Goal: Task Accomplishment & Management: Use online tool/utility

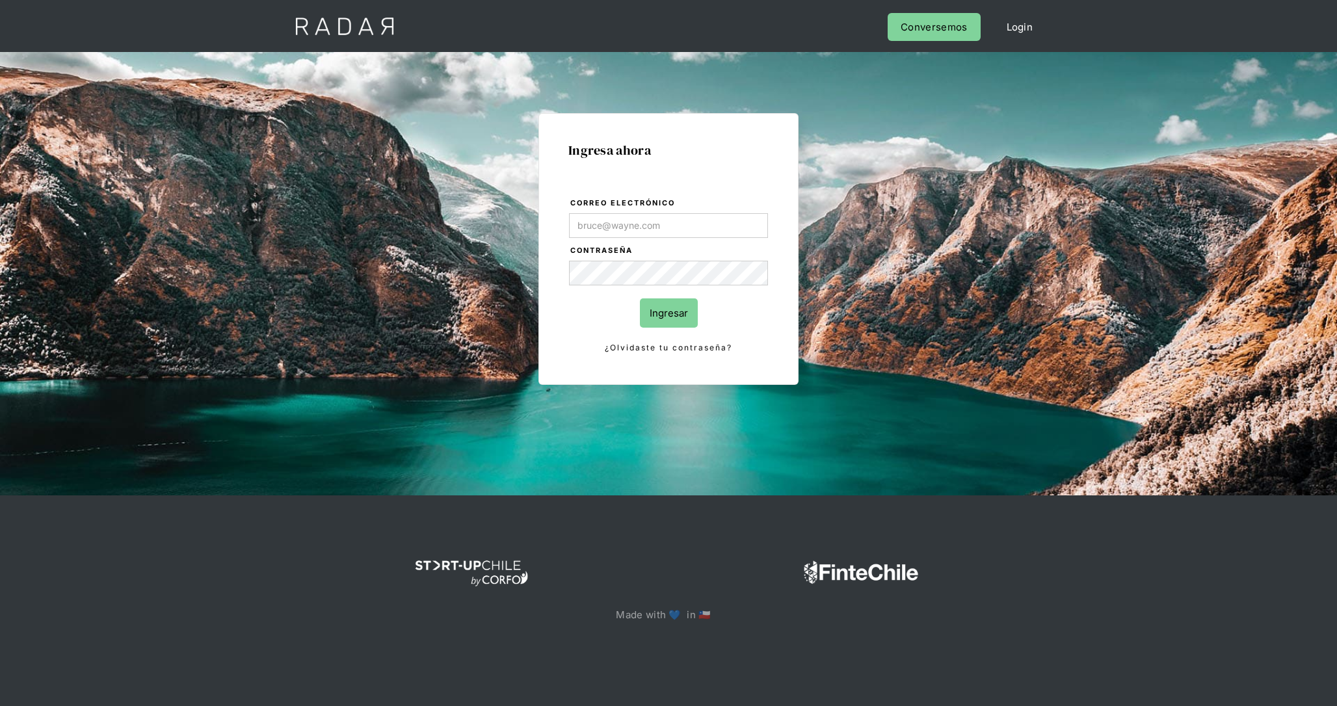
click at [724, 223] on input "Correo electrónico" at bounding box center [668, 225] width 199 height 25
click at [798, 196] on div "Ingresa ahora Correo electrónico Contraseña Ingresar ¿Olvidaste tu contraseña? …" at bounding box center [668, 249] width 260 height 272
type input "[EMAIL_ADDRESS][DOMAIN_NAME]"
click at [675, 313] on input "Ingresar" at bounding box center [669, 312] width 58 height 29
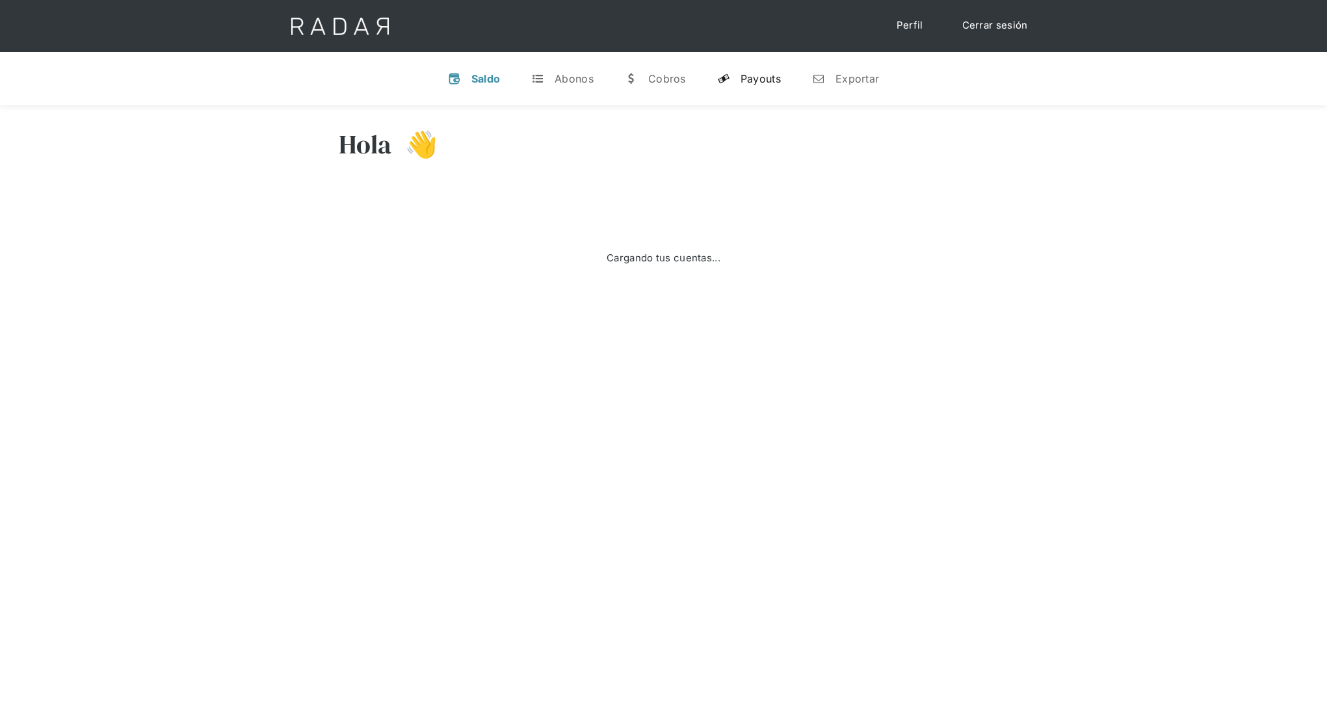
click at [775, 77] on div "Payouts" at bounding box center [760, 78] width 40 height 13
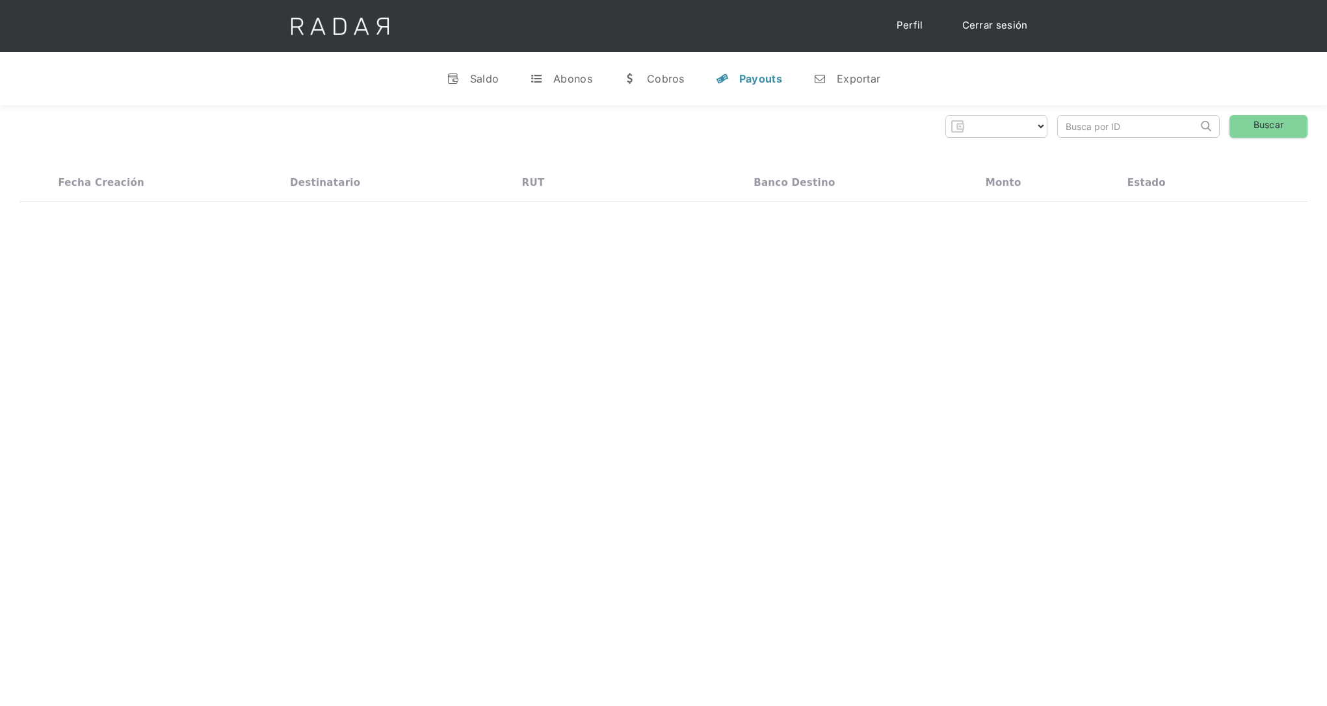
select select "bamboo-payments"
click at [348, 46] on img at bounding box center [340, 26] width 133 height 52
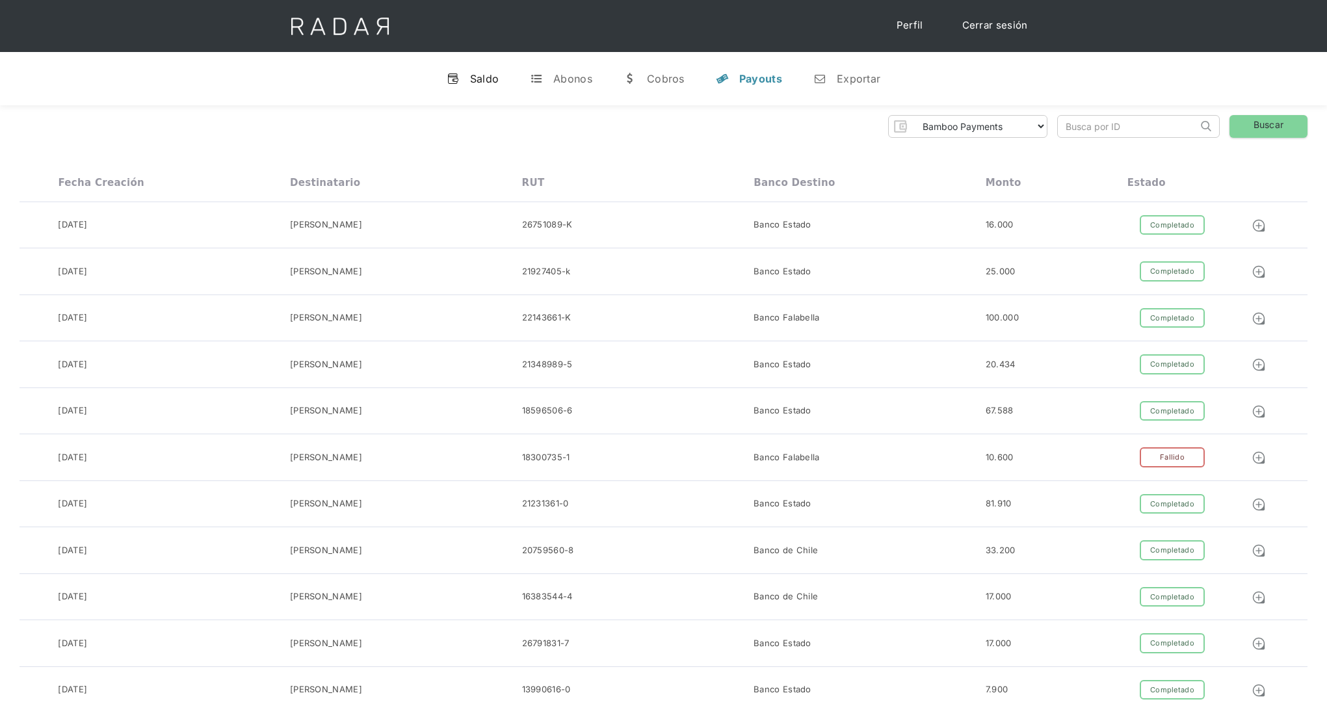
click at [479, 72] on div "Saldo" at bounding box center [484, 78] width 29 height 13
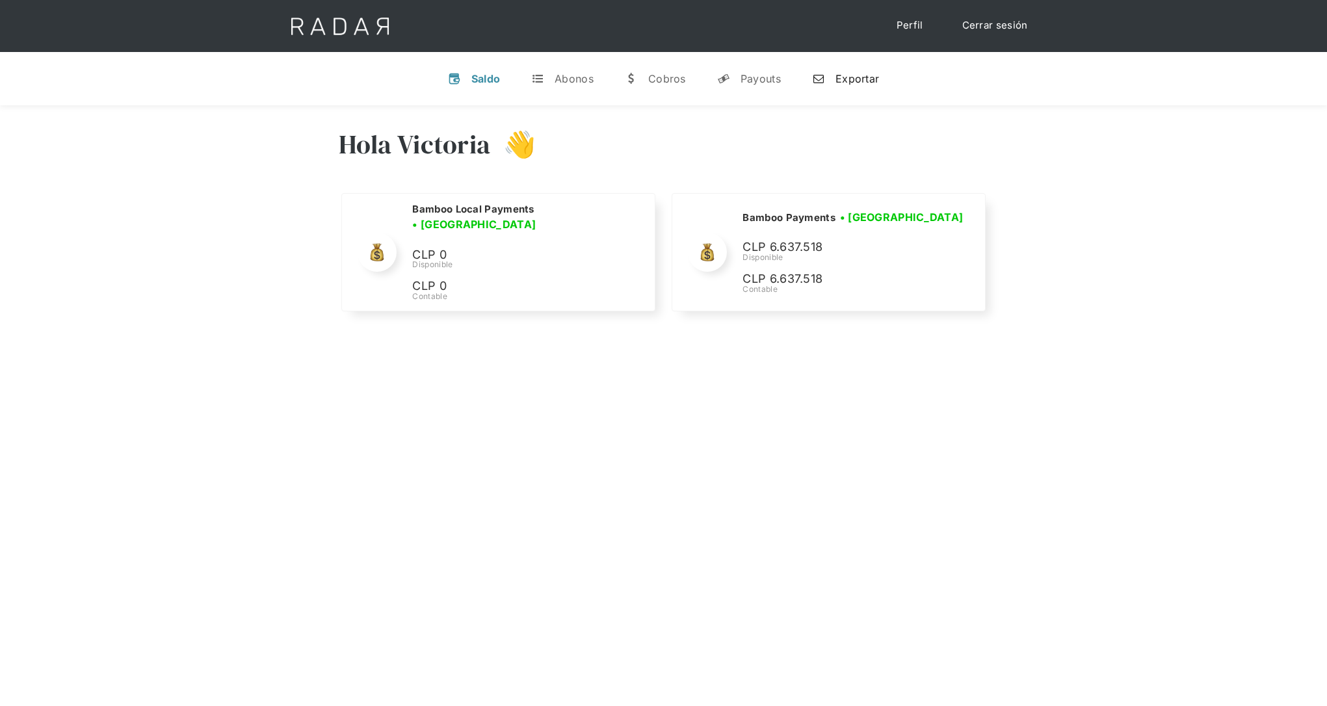
click at [857, 83] on div "Exportar" at bounding box center [857, 78] width 44 height 13
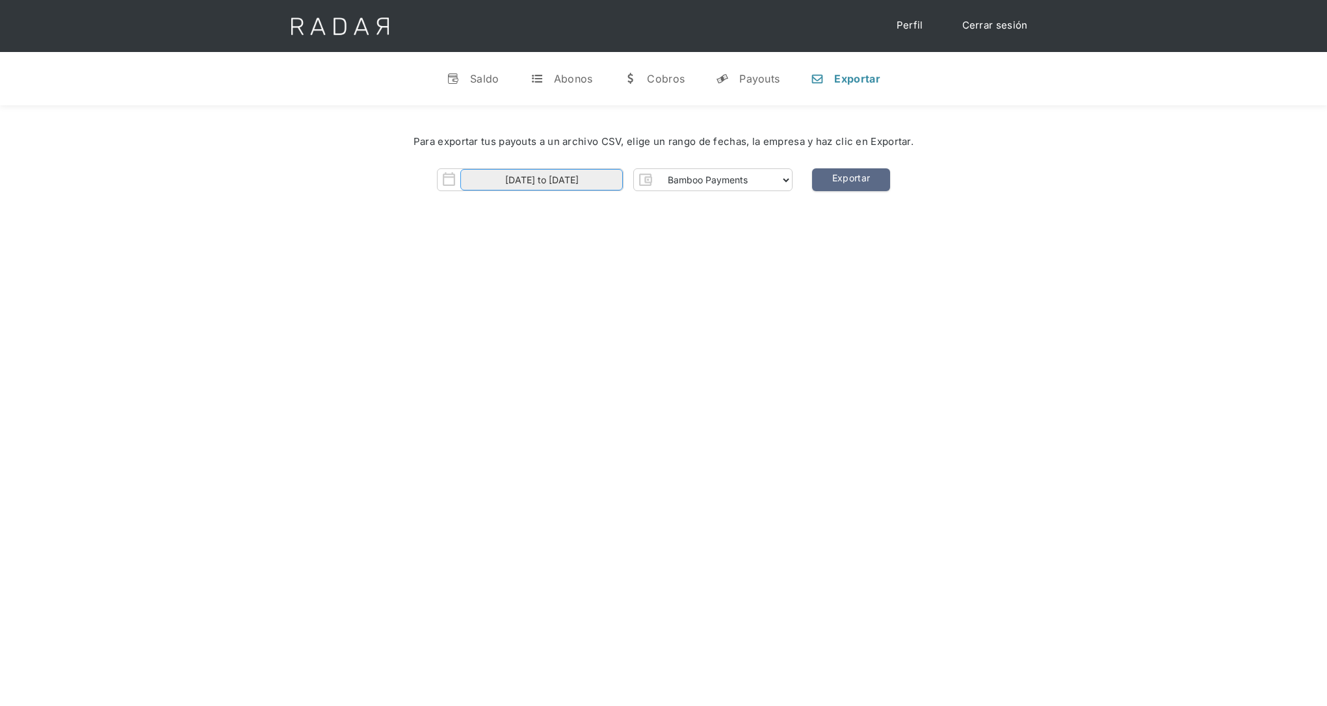
click at [605, 185] on input "[DATE] to [DATE]" at bounding box center [541, 179] width 163 height 21
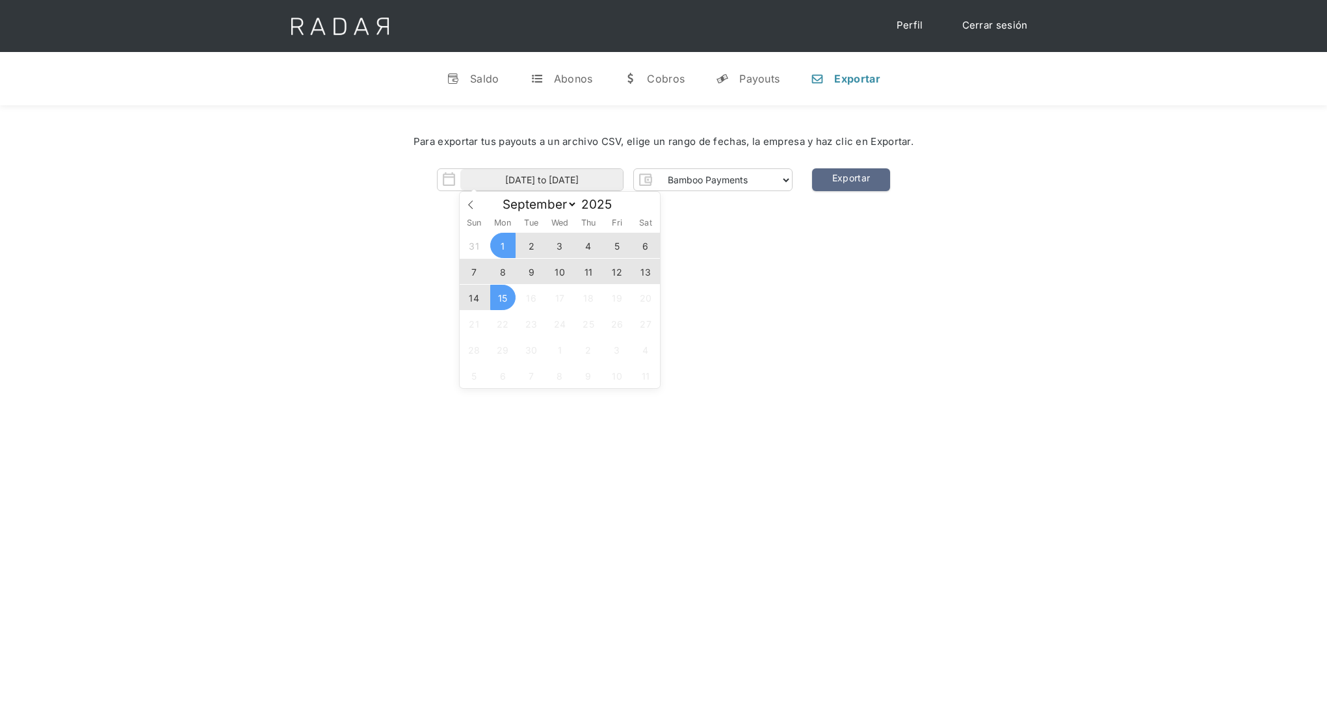
click at [829, 260] on div "Hola Victoria 👋 Cargando tus cuentas... Nombre de la empresa • [GEOGRAPHIC_DATA…" at bounding box center [663, 458] width 1327 height 706
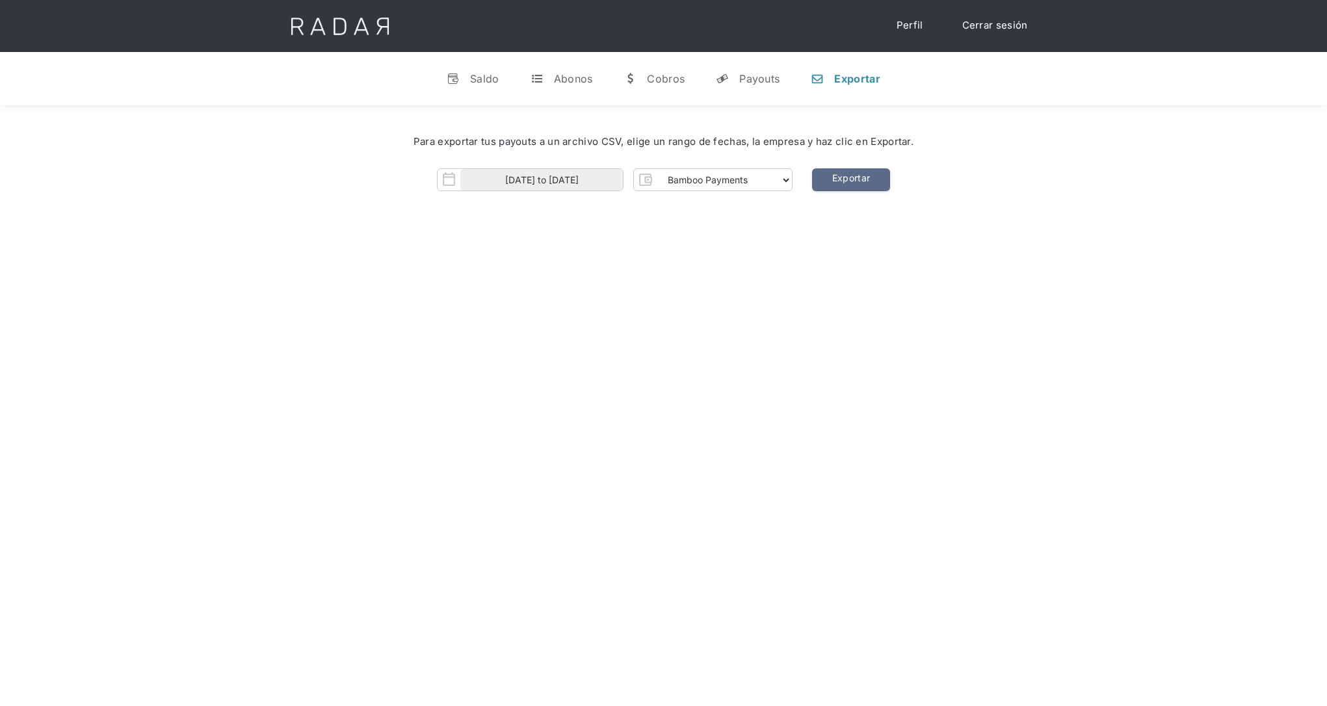
click at [753, 194] on div "Para exportar tus payouts a un archivo CSV, elige un rango de fechas, la empres…" at bounding box center [663, 166] width 1327 height 122
click at [754, 189] on select "Bamboo Payments Bamboo Local Payments" at bounding box center [724, 180] width 135 height 21
click at [760, 179] on select "Bamboo Payments Bamboo Local Payments" at bounding box center [724, 180] width 135 height 21
click at [748, 176] on select "Bamboo Payments Bamboo Local Payments" at bounding box center [724, 180] width 135 height 21
select select "bamboo-payments"
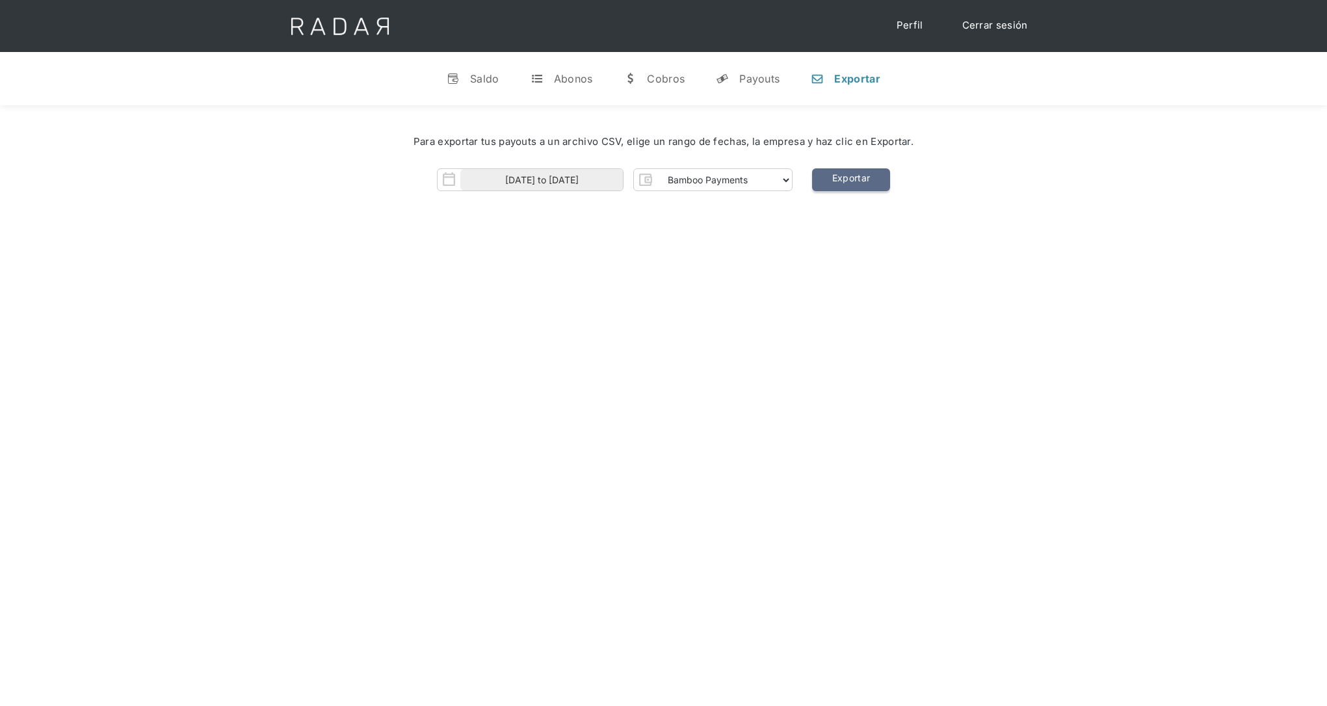
click at [870, 185] on link "Exportar" at bounding box center [851, 179] width 78 height 23
